Goal: Information Seeking & Learning: Learn about a topic

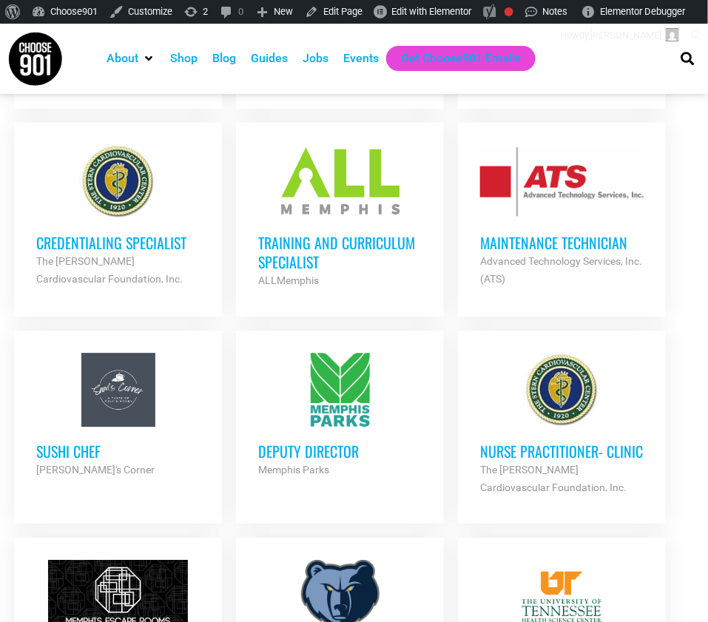
scroll to position [847, 0]
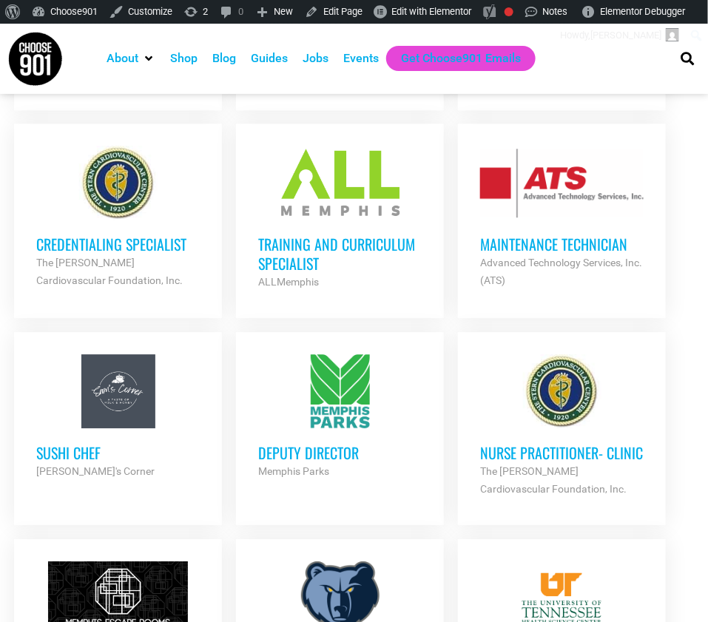
click at [569, 445] on h3 "Nurse Practitioner- Clinic" at bounding box center [561, 452] width 163 height 19
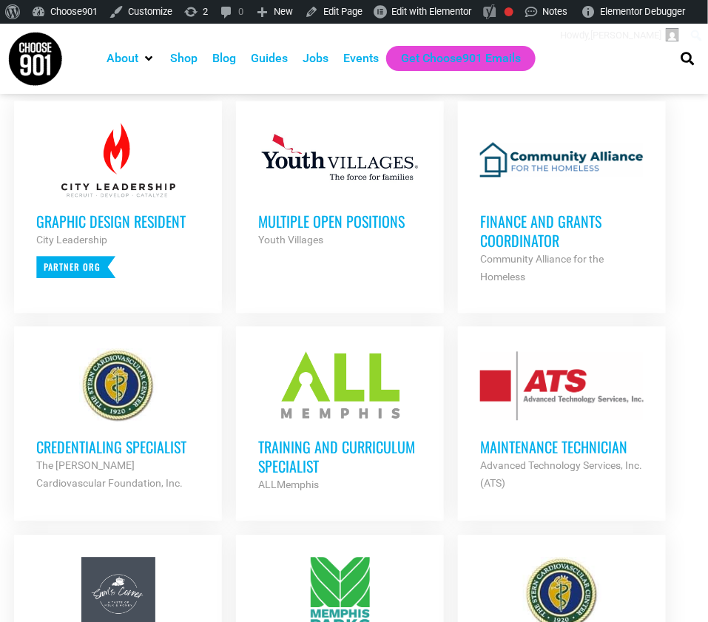
scroll to position [629, 0]
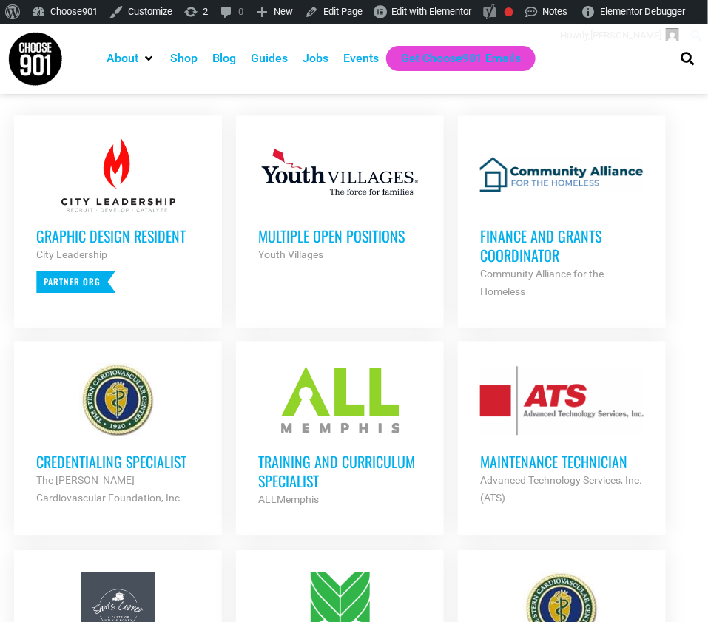
click at [354, 236] on h3 "Multiple Open Positions" at bounding box center [339, 236] width 163 height 19
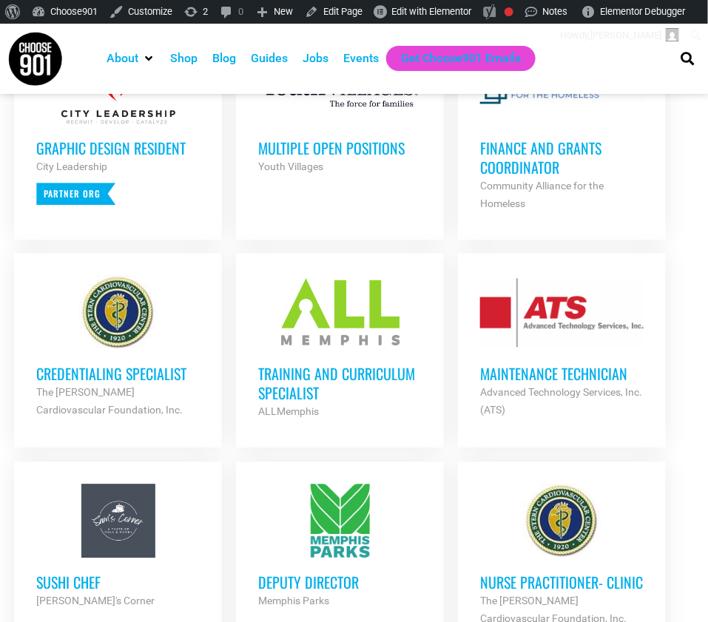
scroll to position [722, 0]
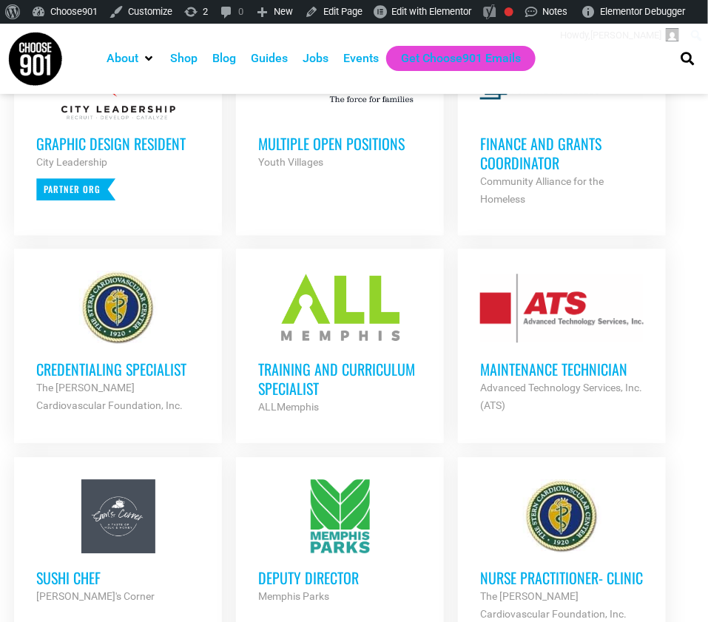
click at [297, 375] on h3 "Training and Curriculum Specialist" at bounding box center [339, 378] width 163 height 38
